Goal: Use online tool/utility: Utilize a website feature to perform a specific function

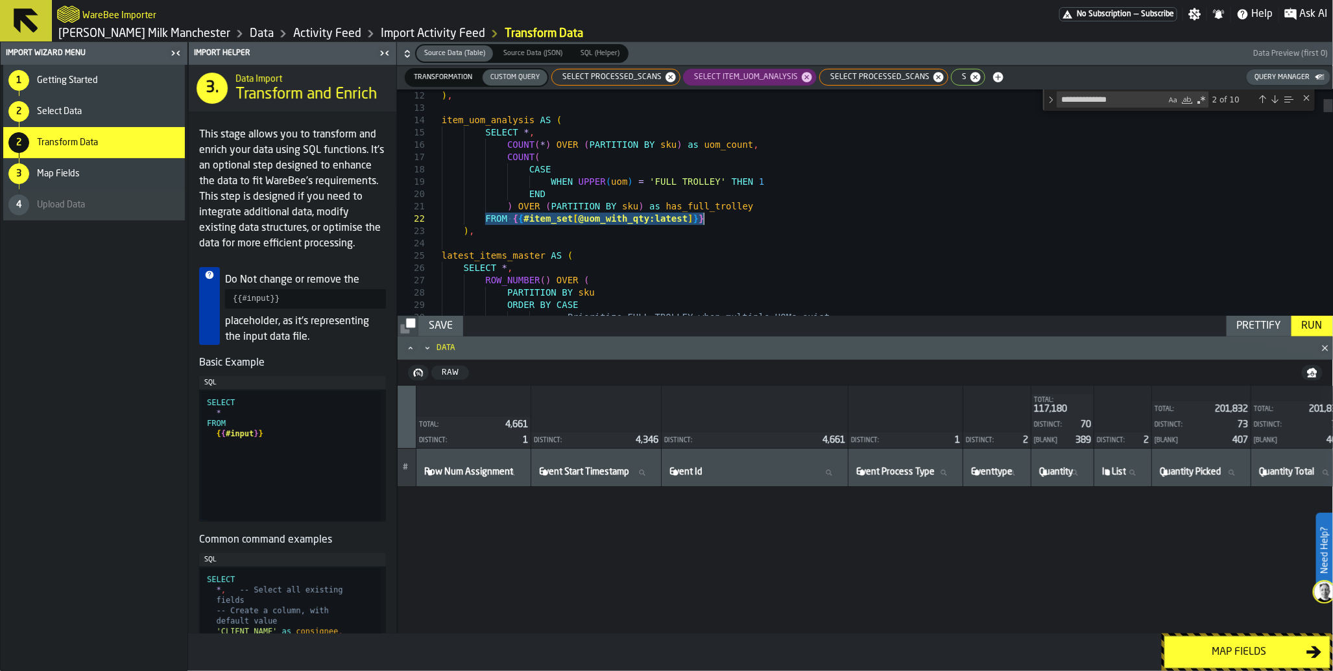
scroll to position [2199, 418]
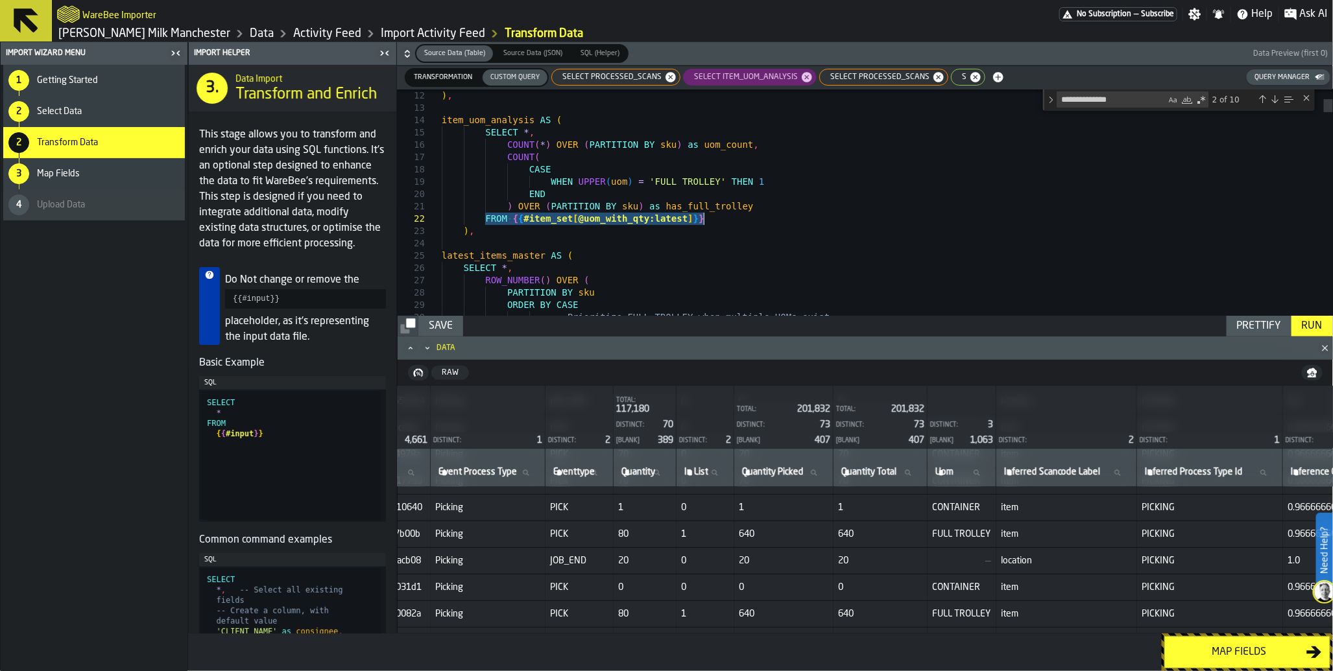
click at [618, 78] on span "SELECT processed_scans" at bounding box center [609, 77] width 110 height 9
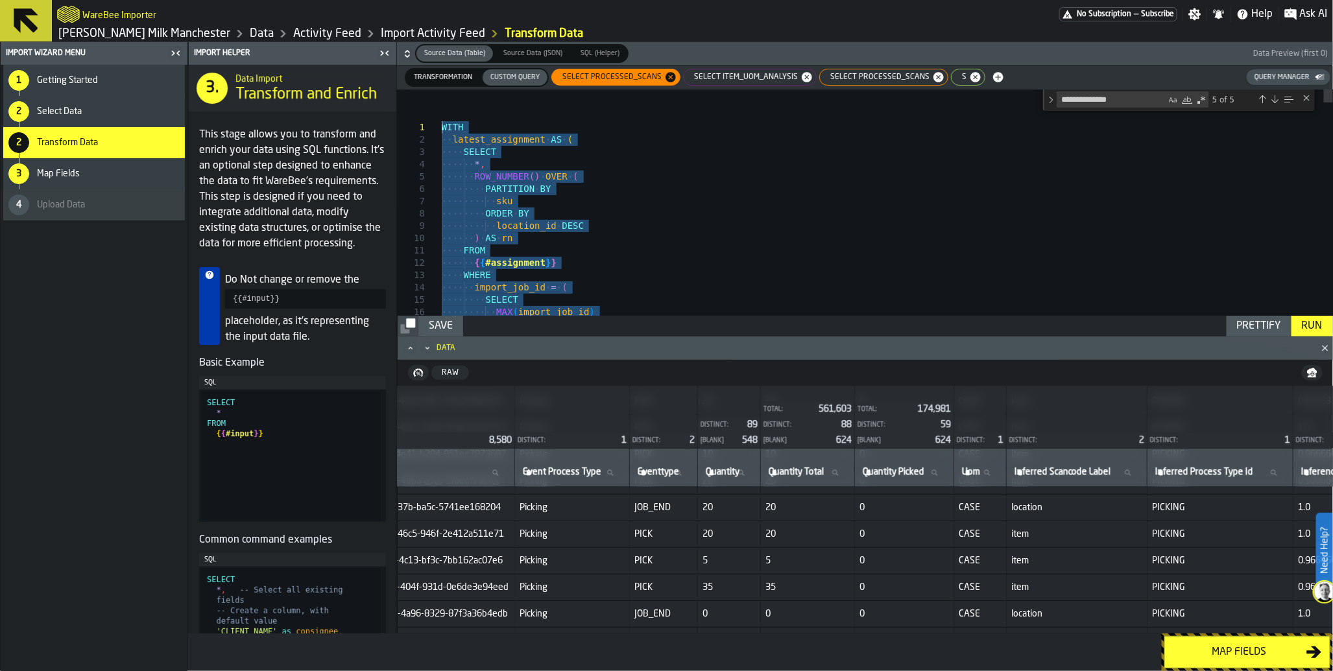
drag, startPoint x: 647, startPoint y: 282, endPoint x: 399, endPoint y: -10, distance: 383.7
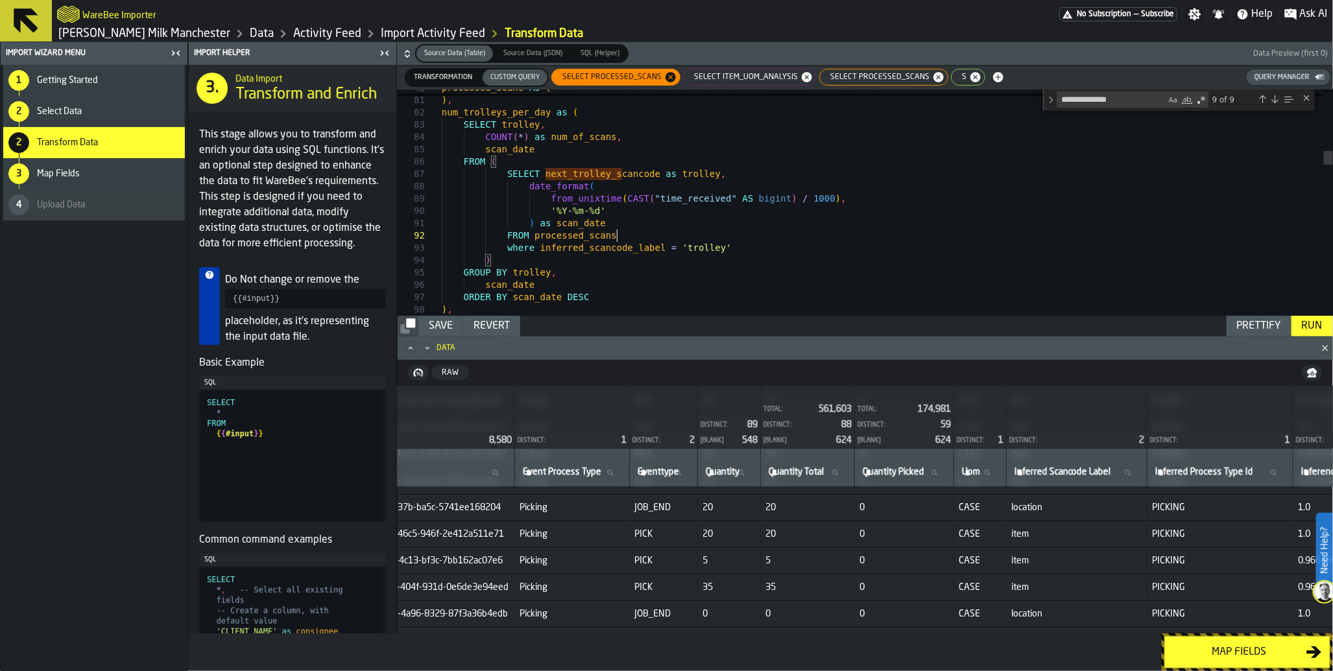
click at [1305, 325] on div "Run" at bounding box center [1311, 326] width 31 height 16
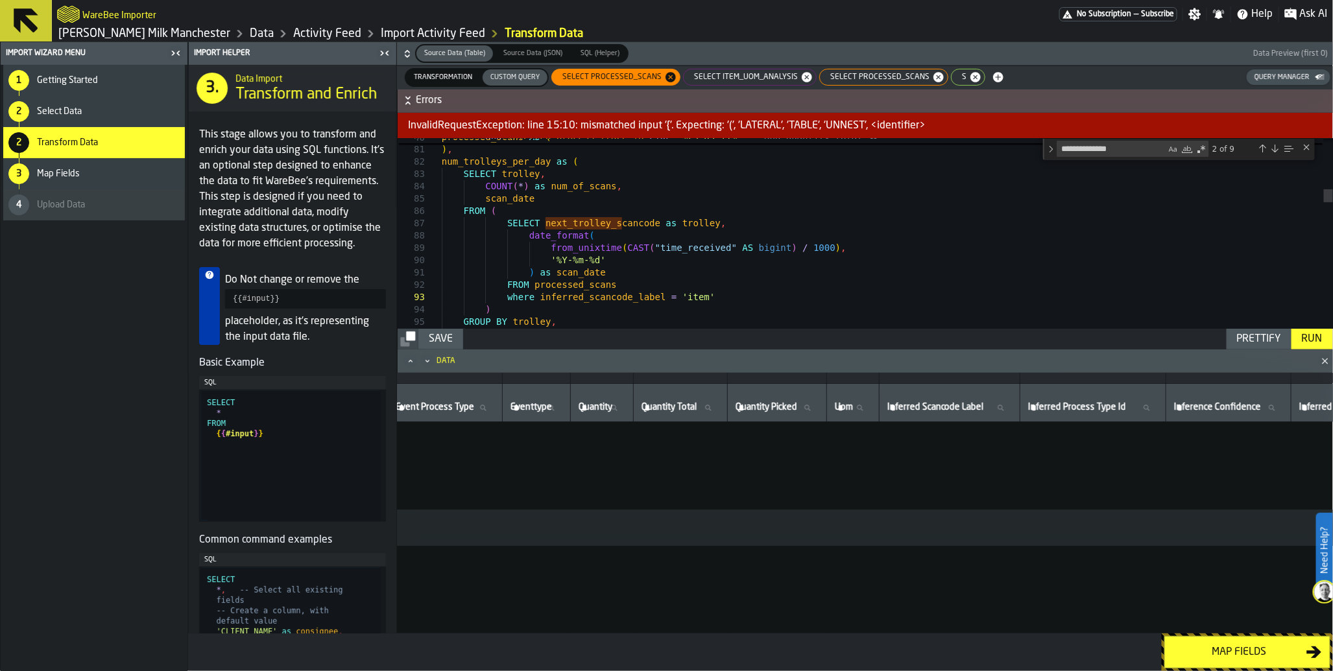
scroll to position [0, 418]
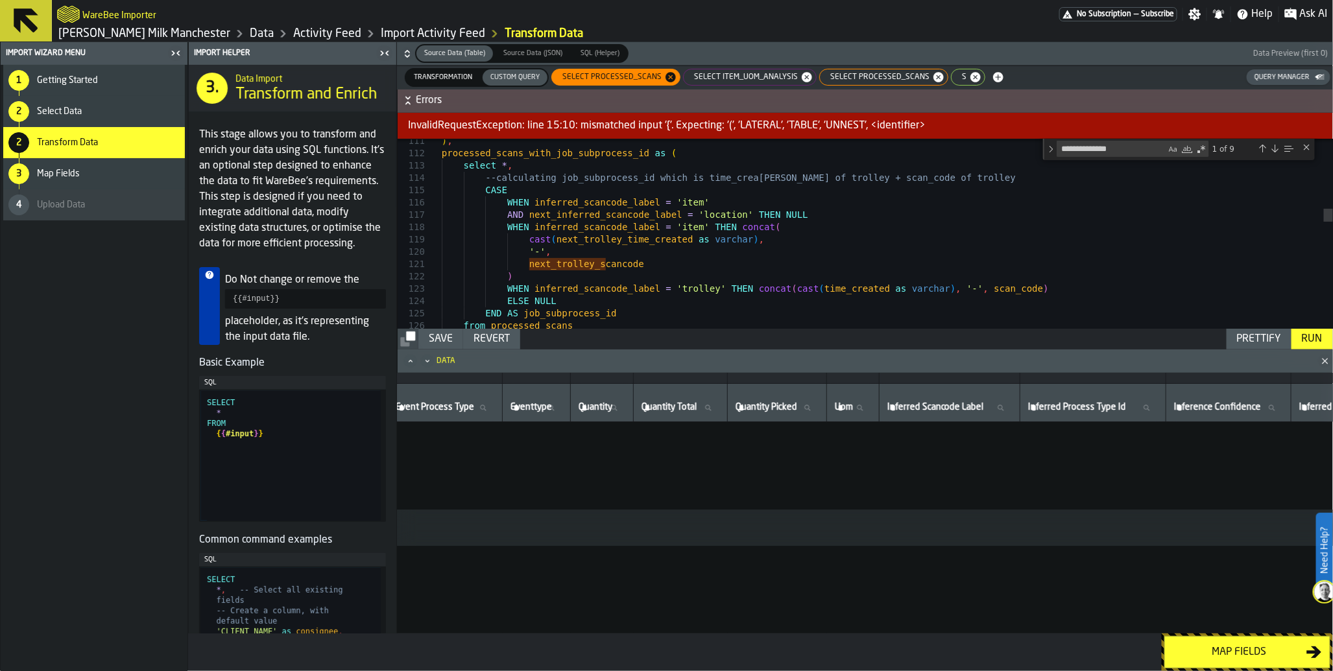
click at [1307, 334] on div "Run" at bounding box center [1311, 339] width 31 height 16
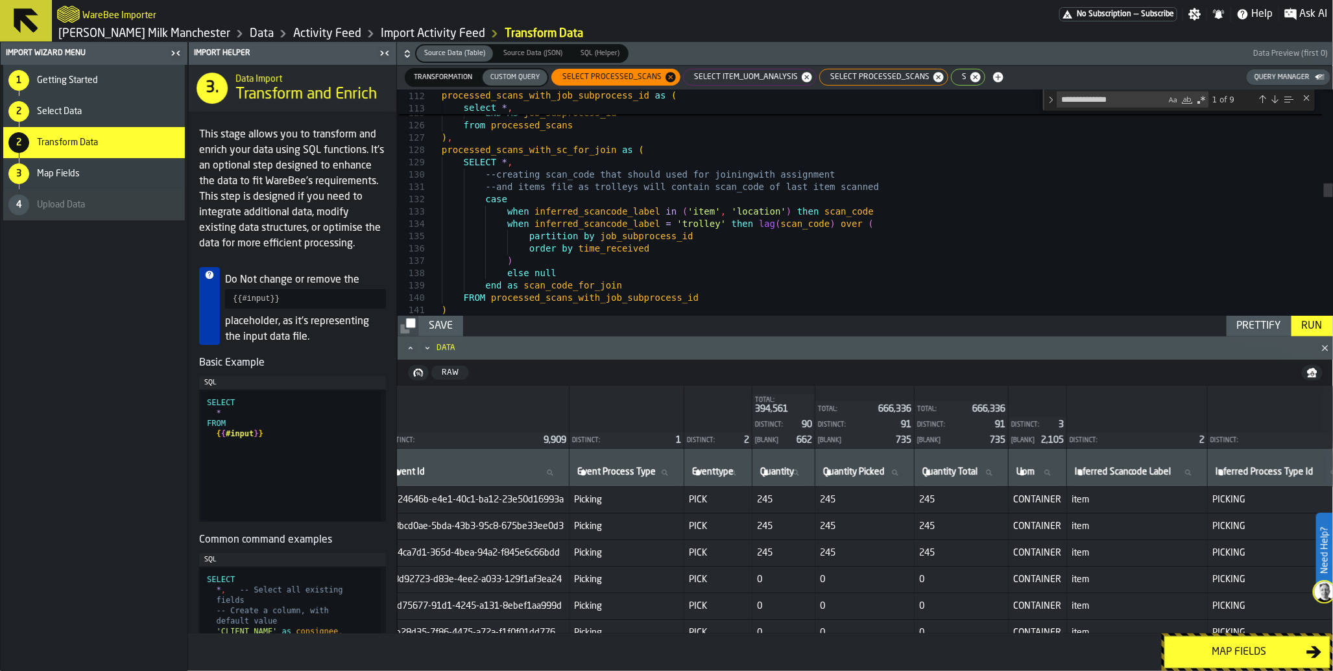
scroll to position [0, 0]
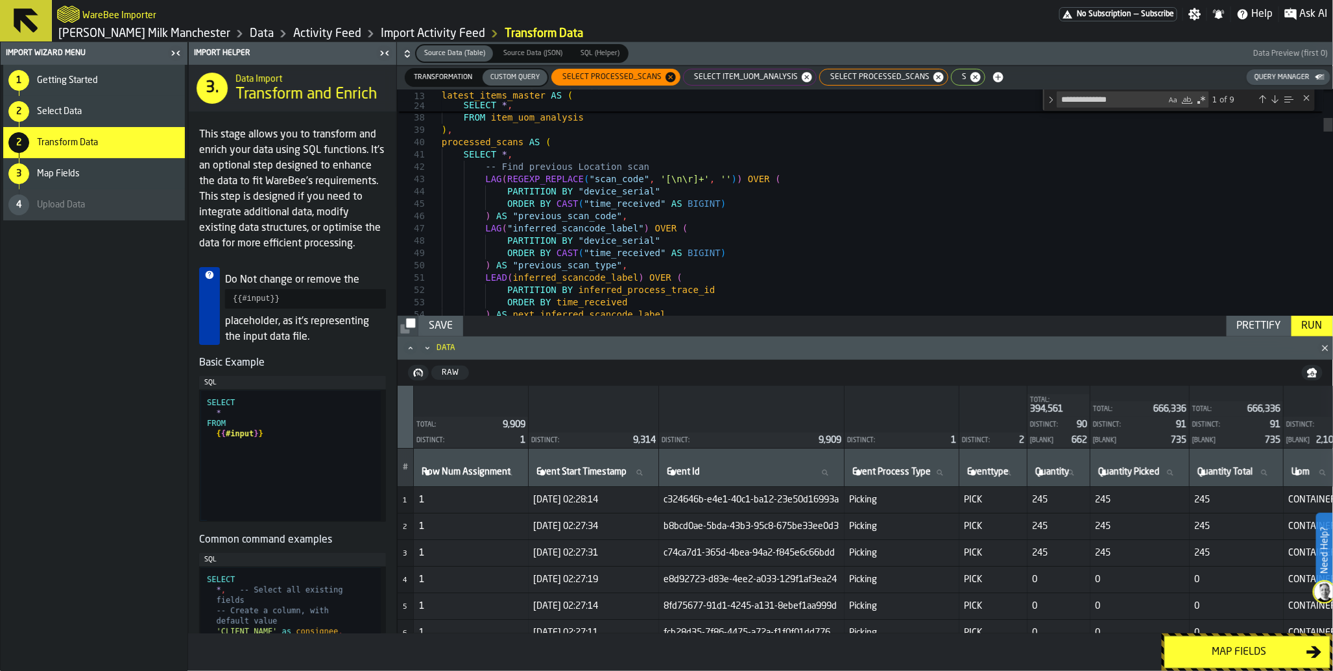
click at [738, 82] on div "SELECT item_uom_analysis" at bounding box center [750, 77] width 134 height 17
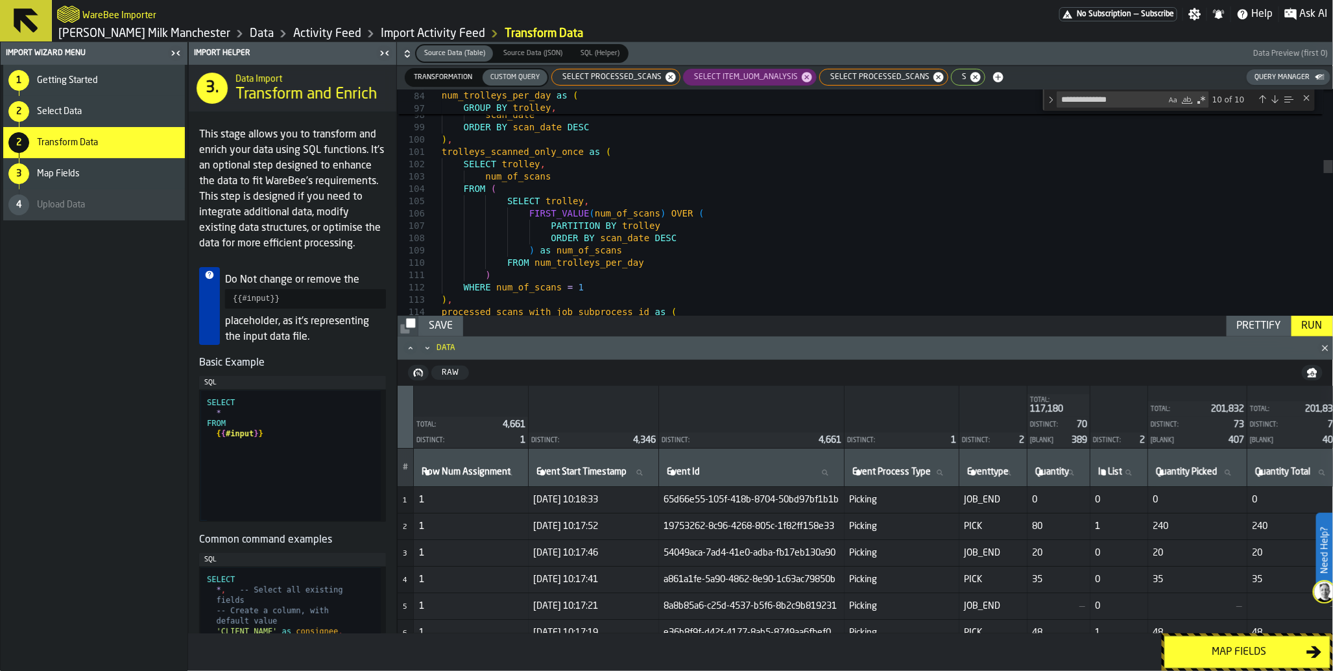
click at [618, 79] on span "SELECT processed_scans" at bounding box center [609, 77] width 110 height 9
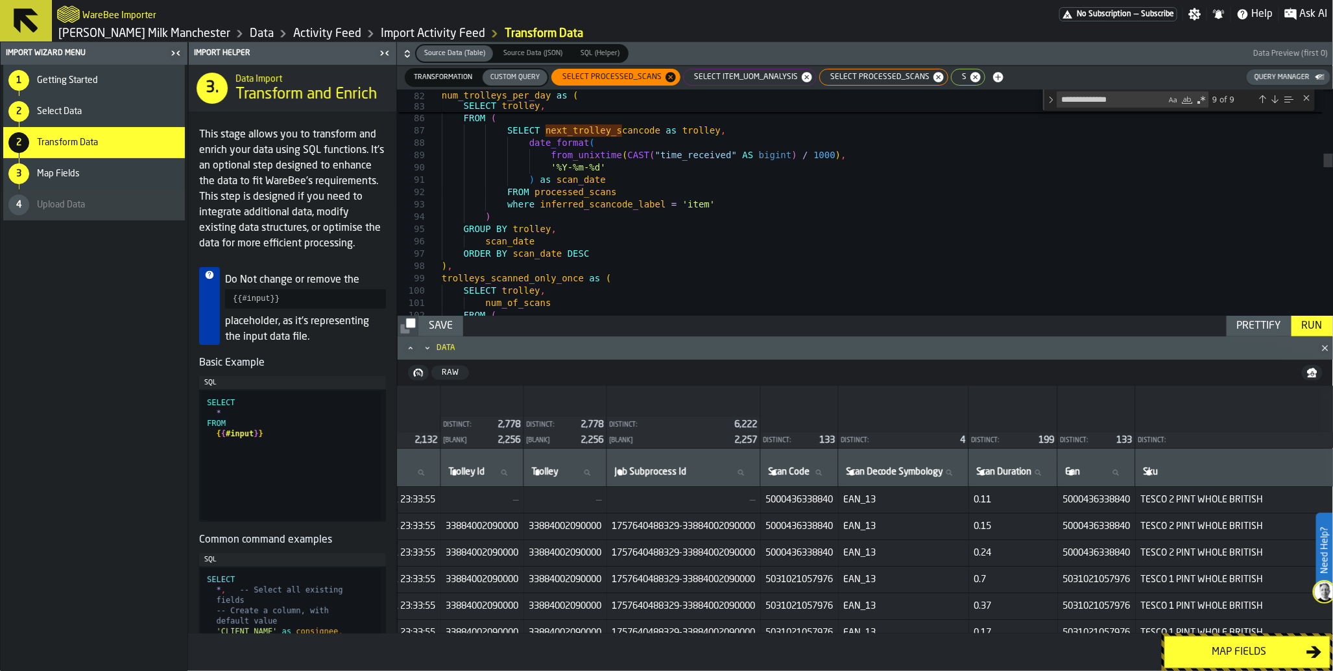
scroll to position [0, 1453]
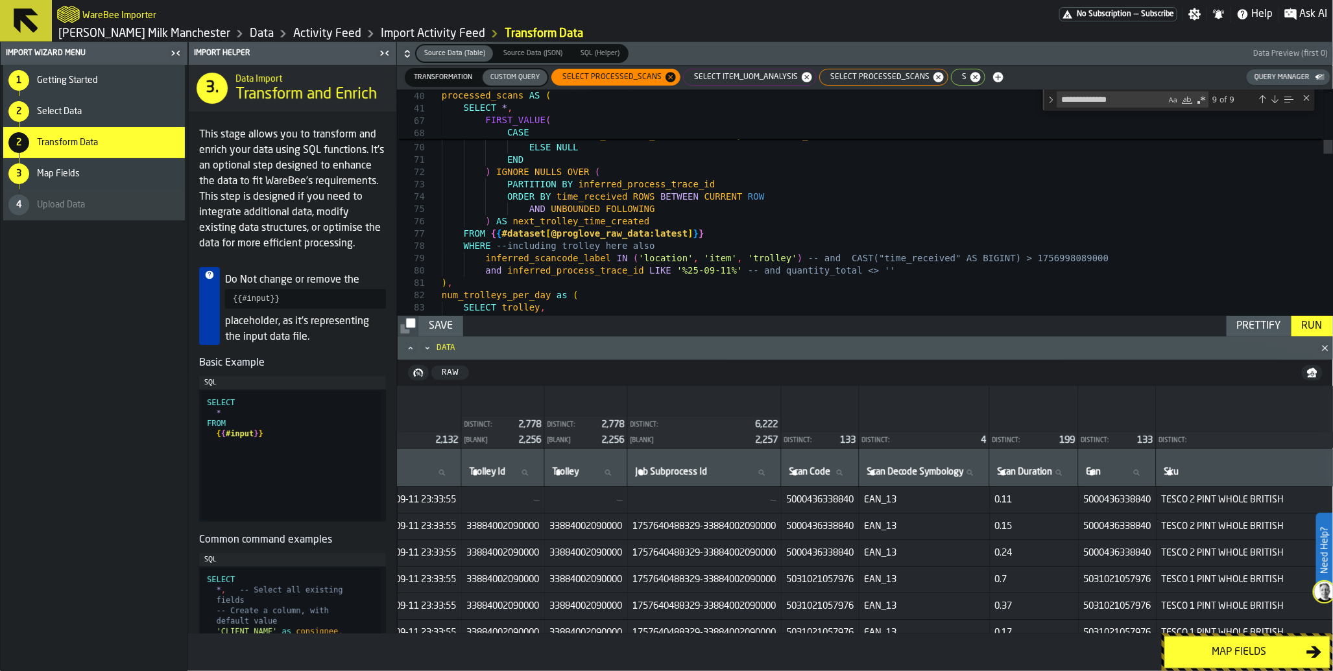
click at [841, 78] on span "SELECT processed_scans" at bounding box center [877, 77] width 110 height 9
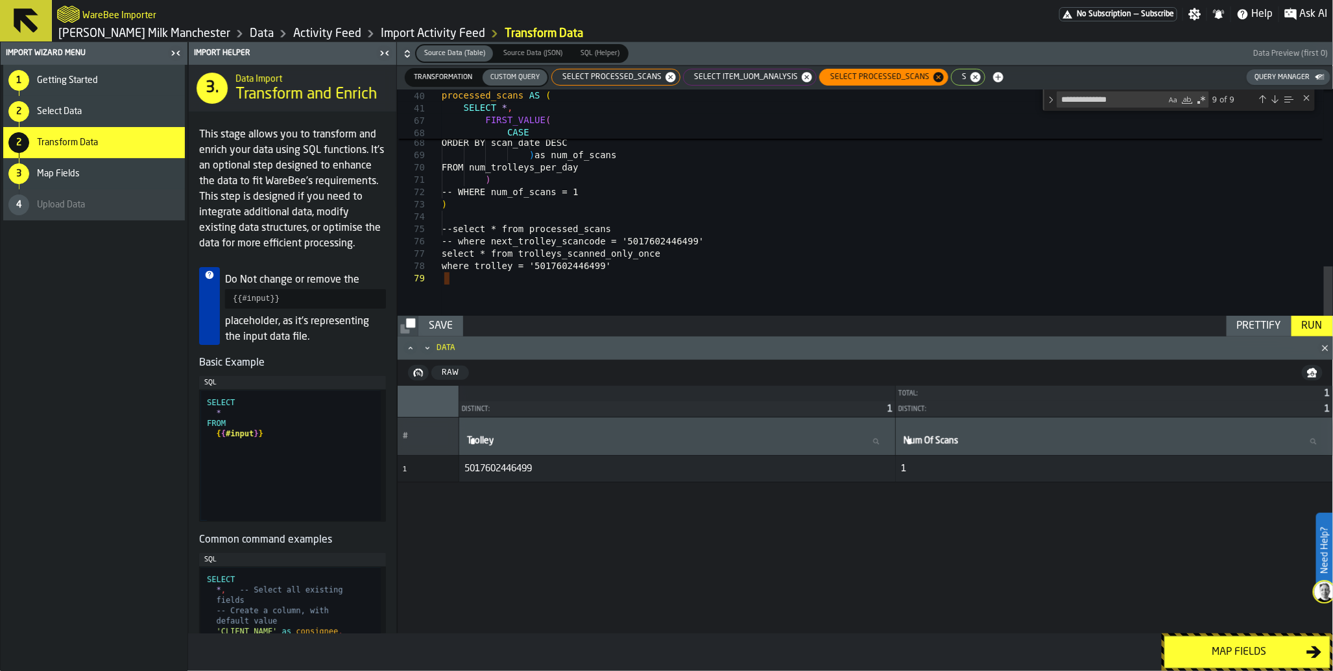
scroll to position [0, 0]
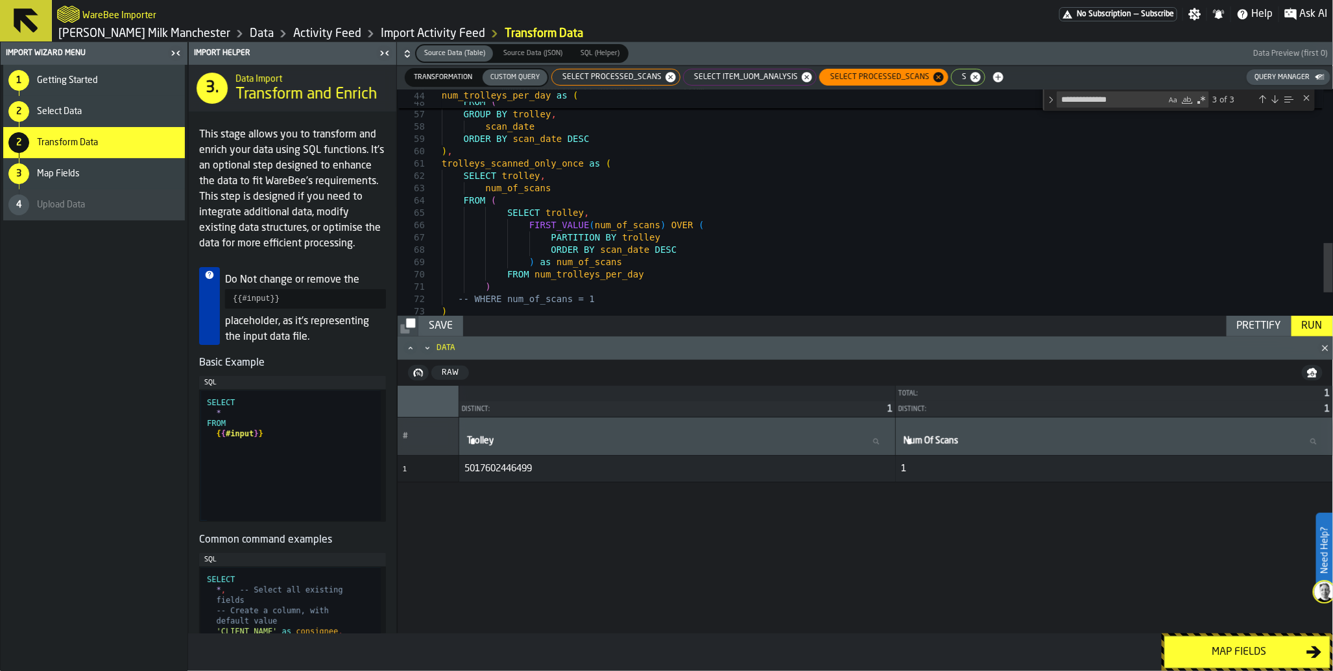
click at [743, 82] on div "SELECT item_uom_analysis" at bounding box center [750, 77] width 134 height 17
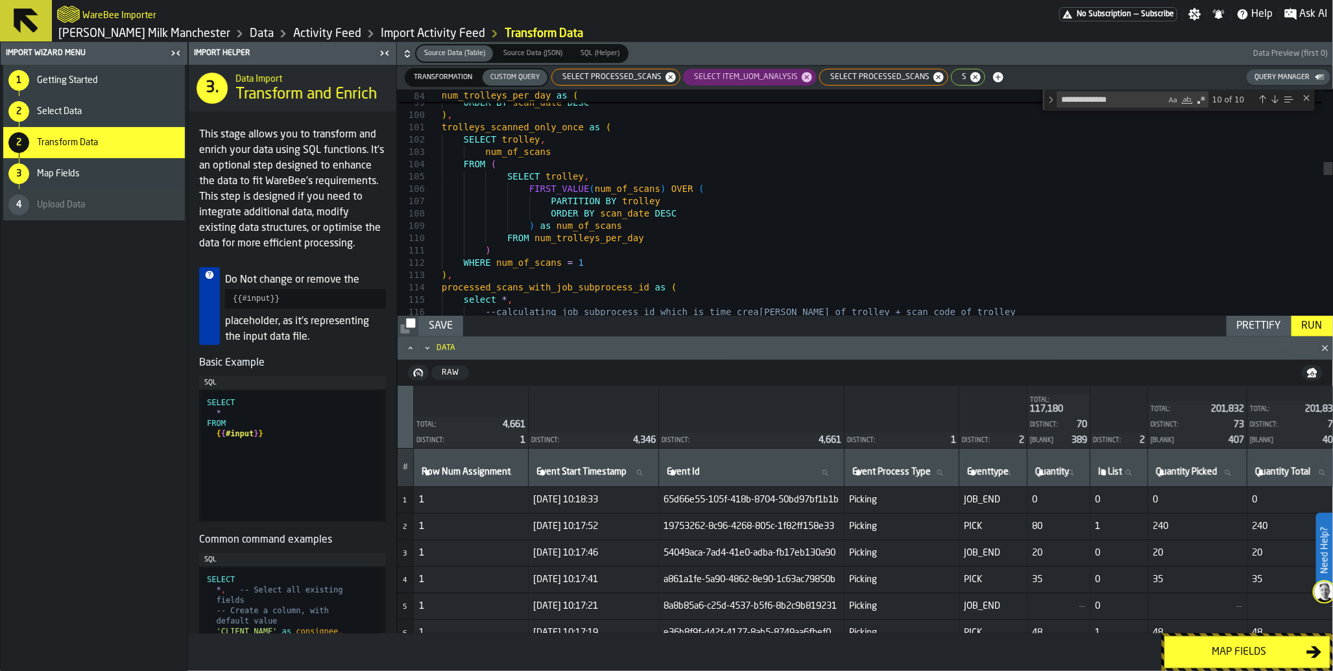
scroll to position [36, 0]
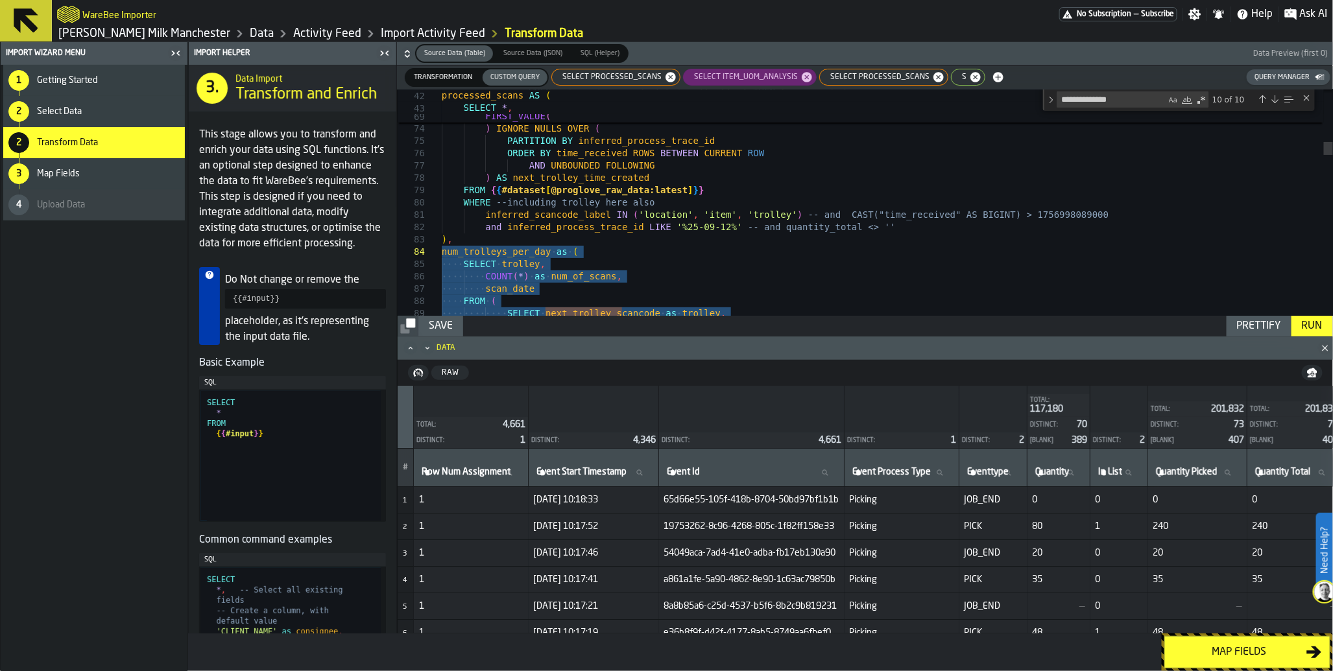
drag, startPoint x: 607, startPoint y: 262, endPoint x: 441, endPoint y: 252, distance: 166.3
click at [599, 78] on span "SELECT processed_scans" at bounding box center [609, 77] width 110 height 9
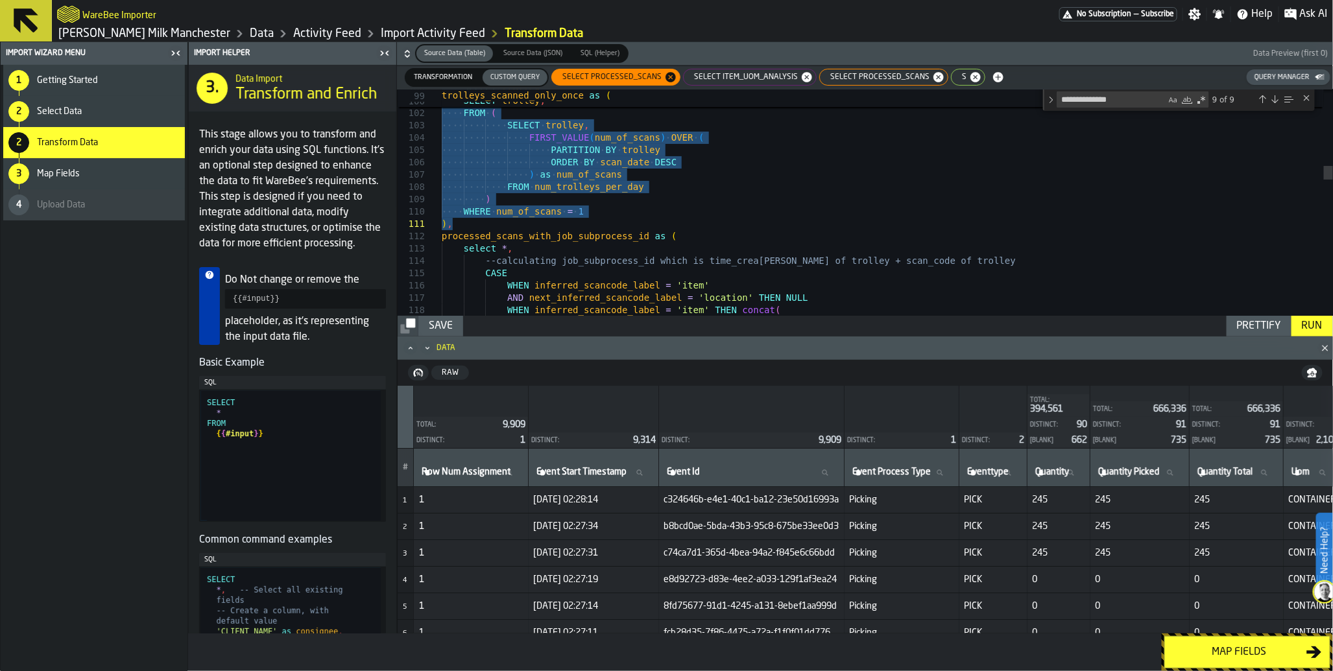
drag, startPoint x: 443, startPoint y: 232, endPoint x: 567, endPoint y: 229, distance: 123.9
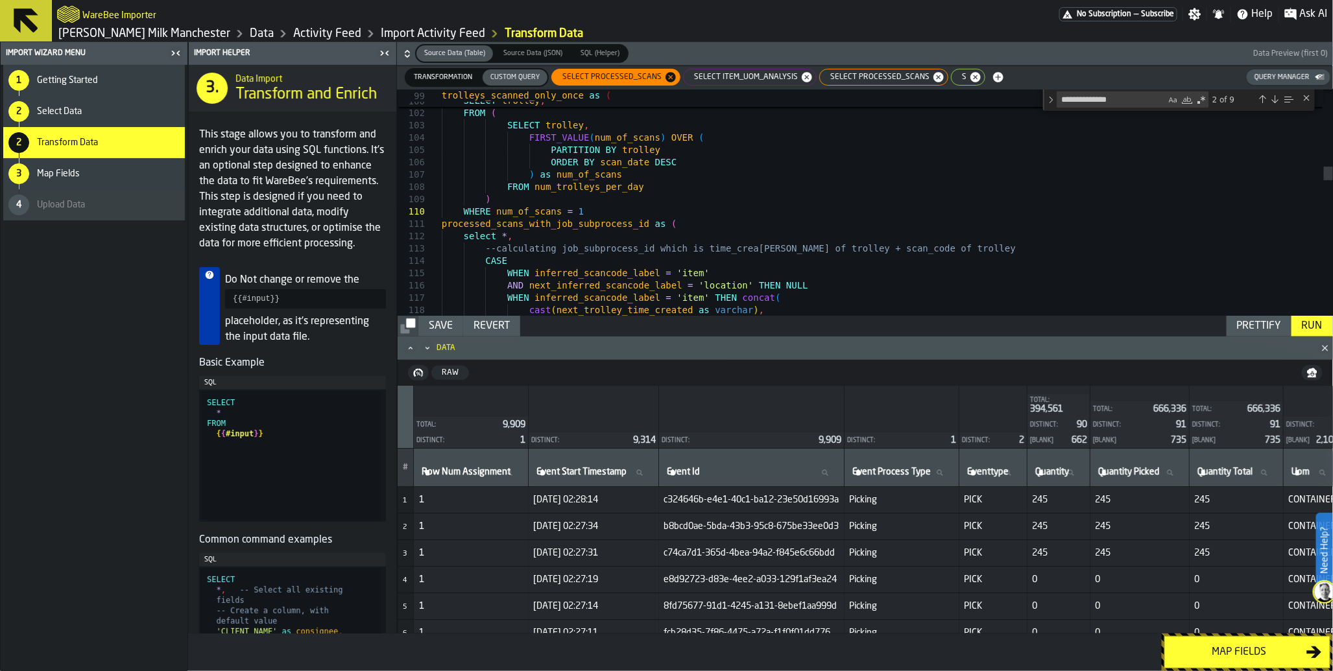
scroll to position [11, 0]
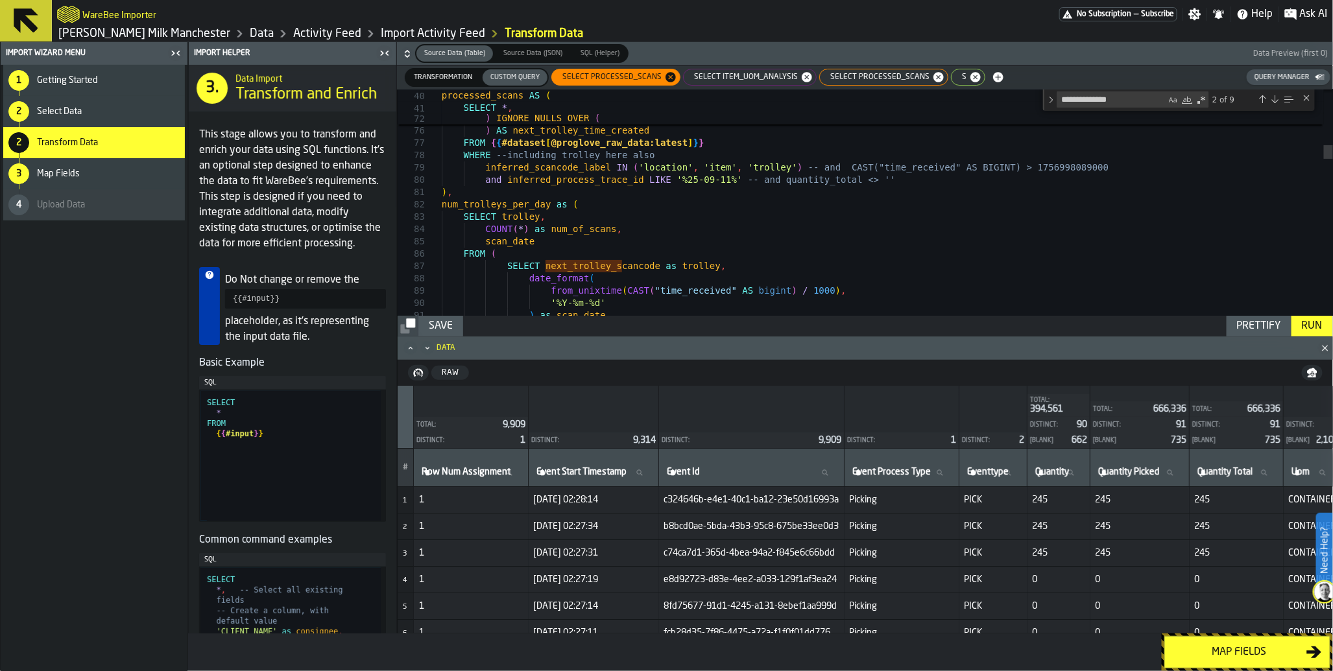
click at [1307, 324] on div "Run" at bounding box center [1311, 326] width 31 height 16
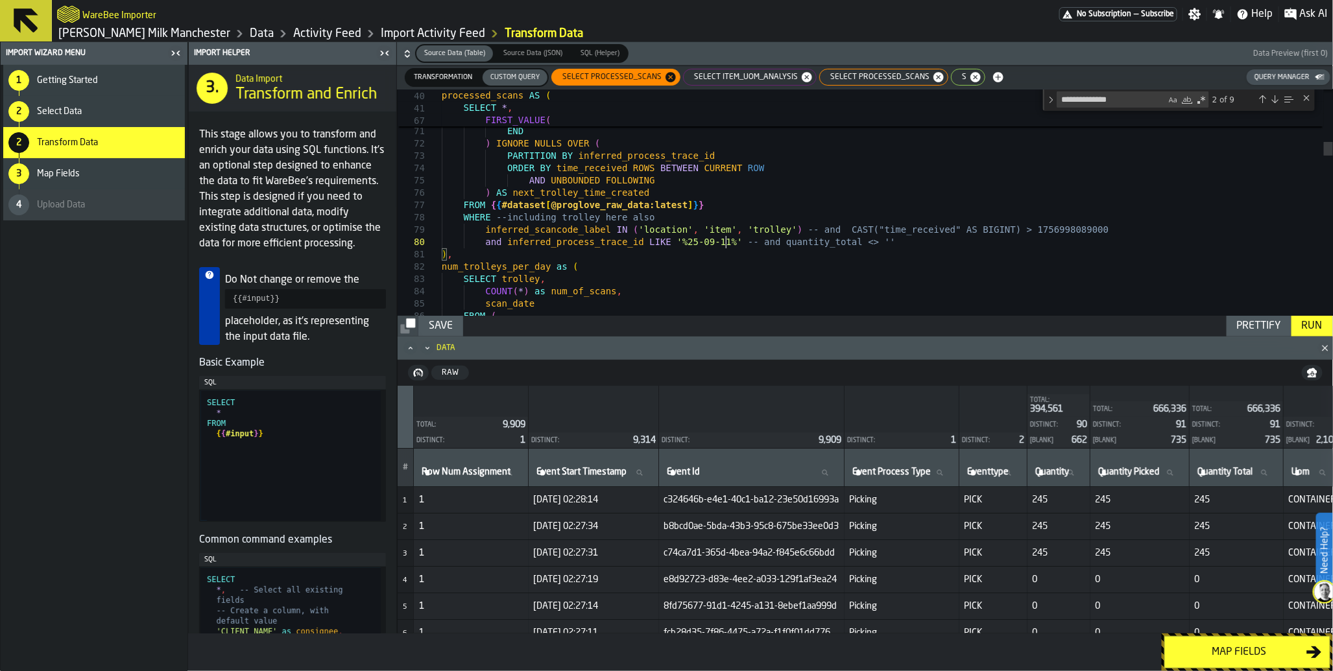
type textarea "**********"
click at [1305, 323] on div "Run" at bounding box center [1311, 326] width 31 height 16
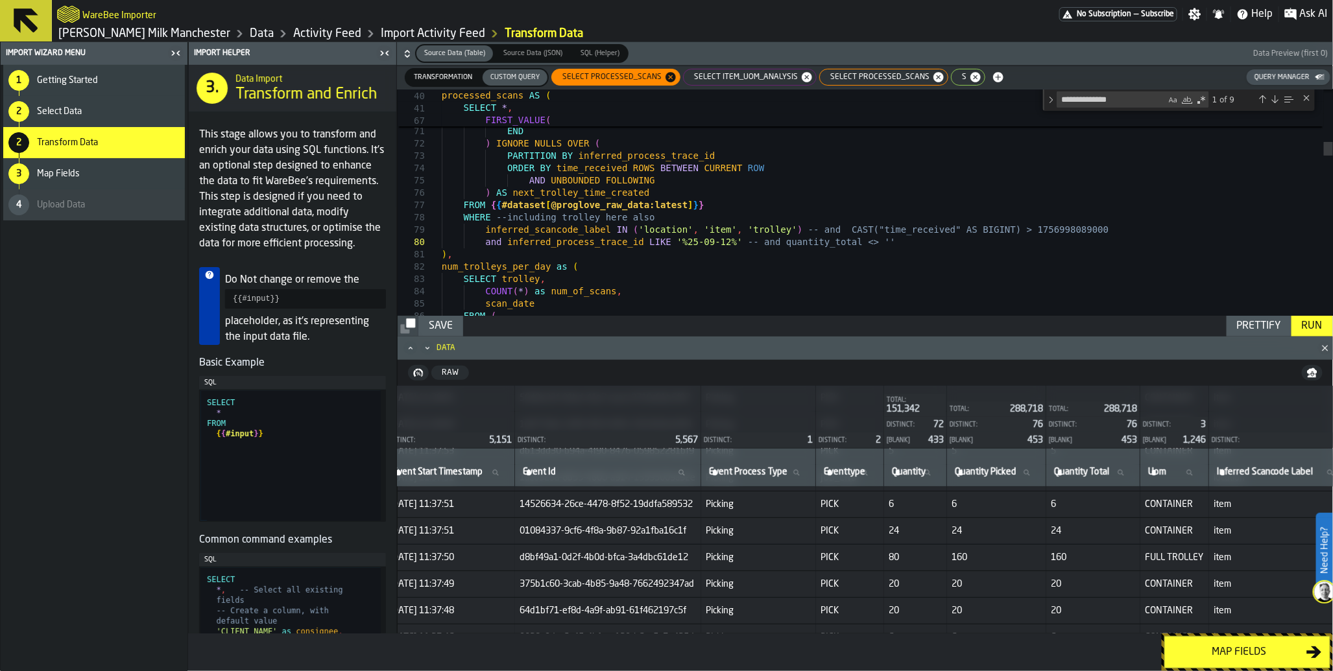
scroll to position [316, 147]
